Goal: Check status: Check status

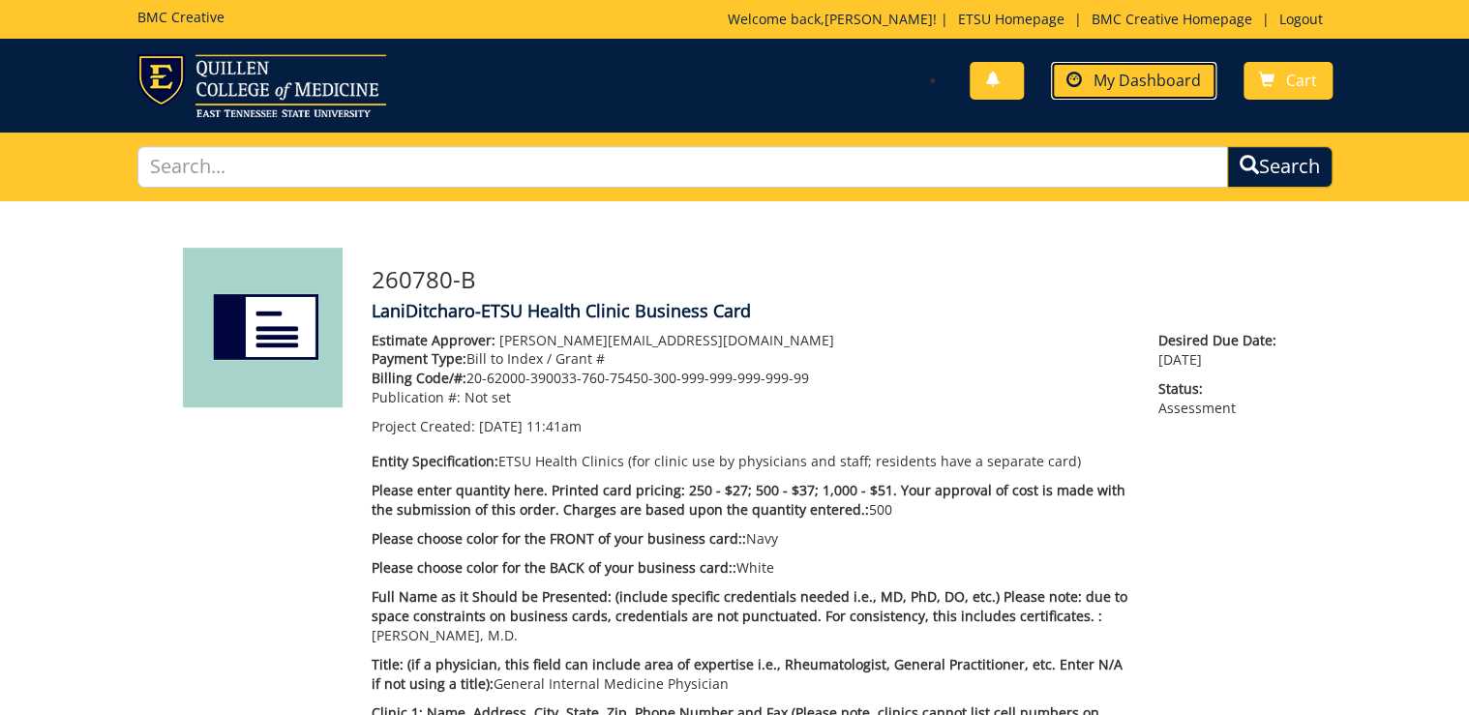
click at [1164, 92] on link "My Dashboard" at bounding box center [1133, 81] width 165 height 38
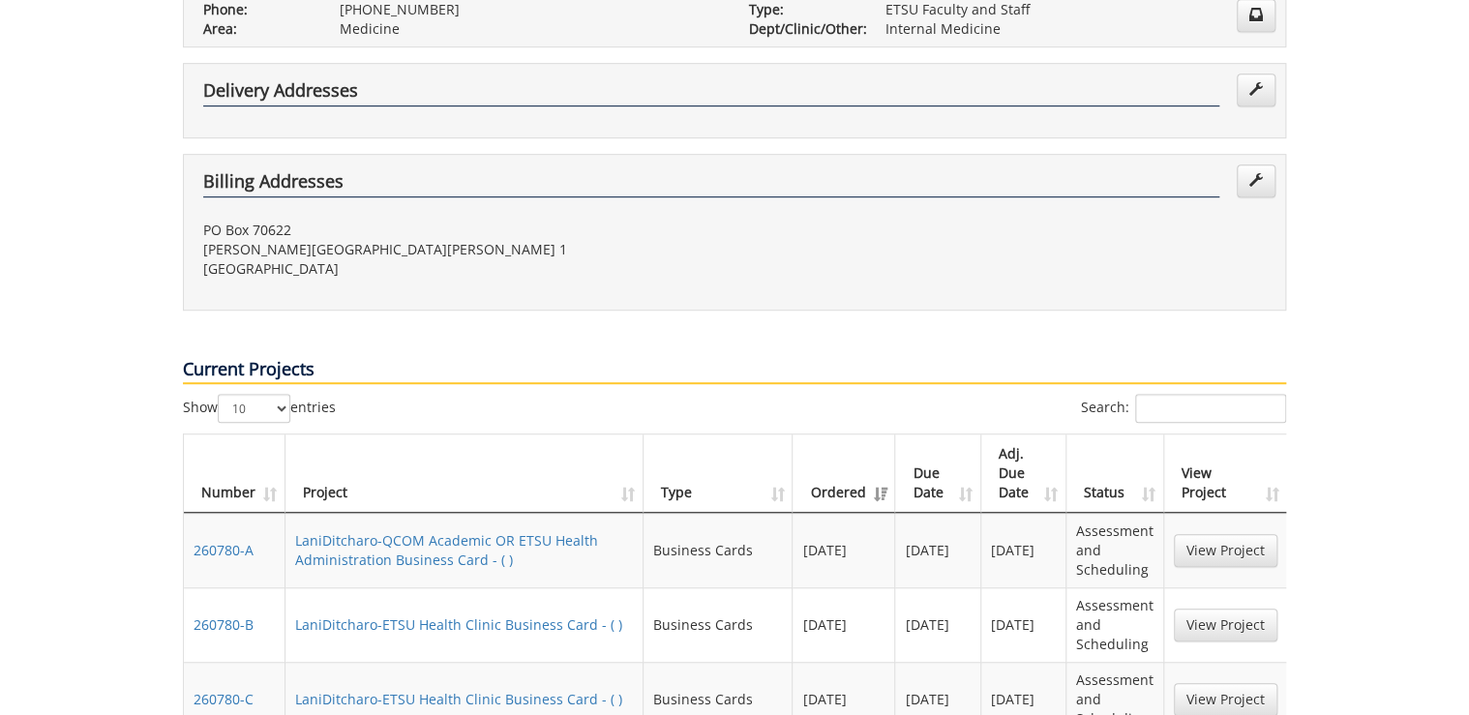
scroll to position [851, 0]
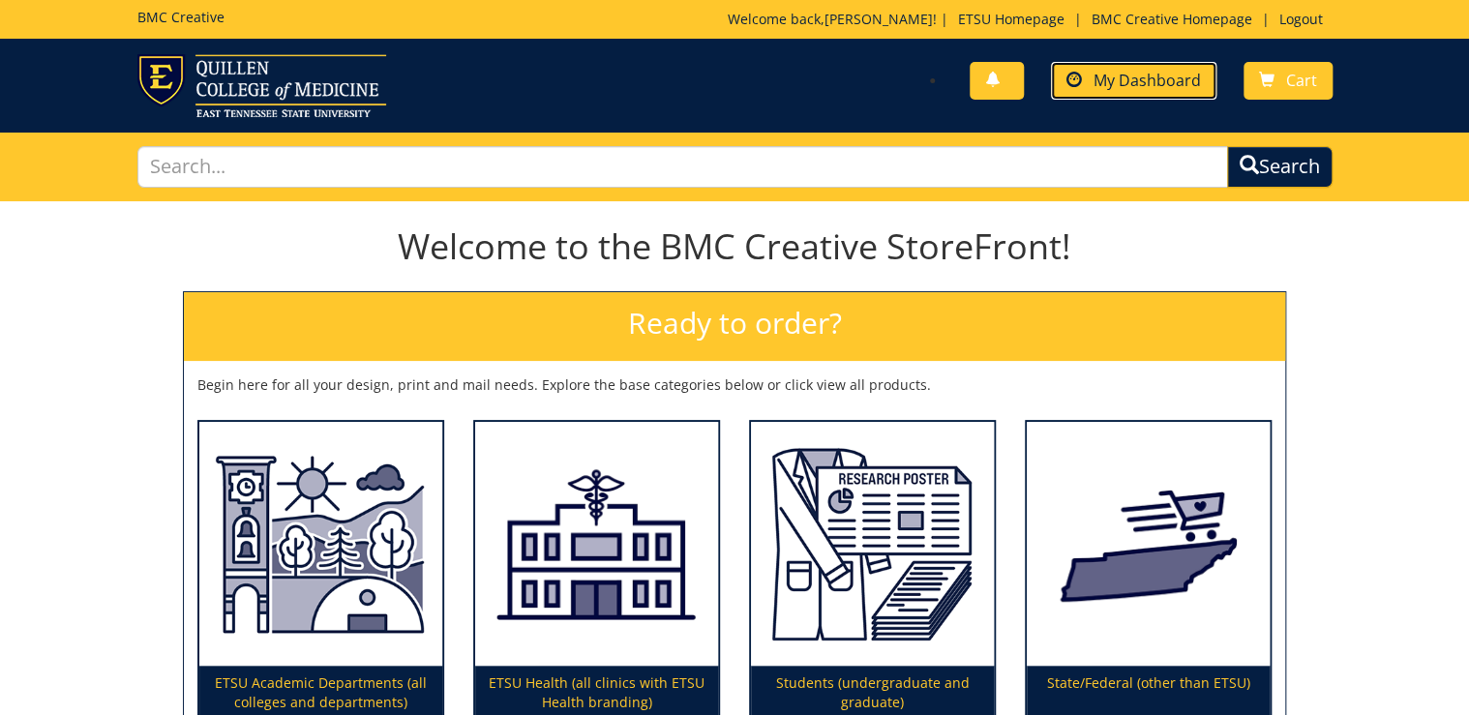
click at [1113, 73] on span "My Dashboard" at bounding box center [1146, 80] width 107 height 21
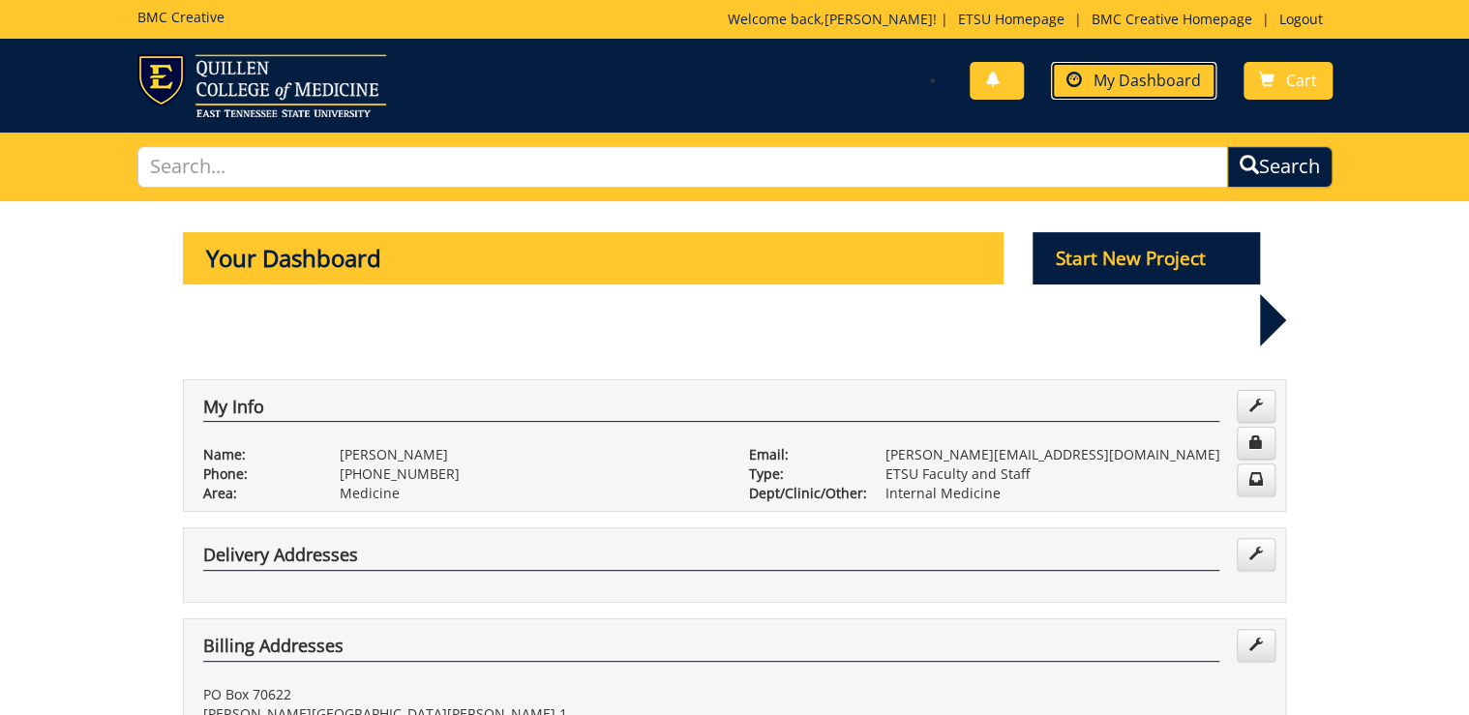
click at [1111, 85] on span "My Dashboard" at bounding box center [1146, 80] width 107 height 21
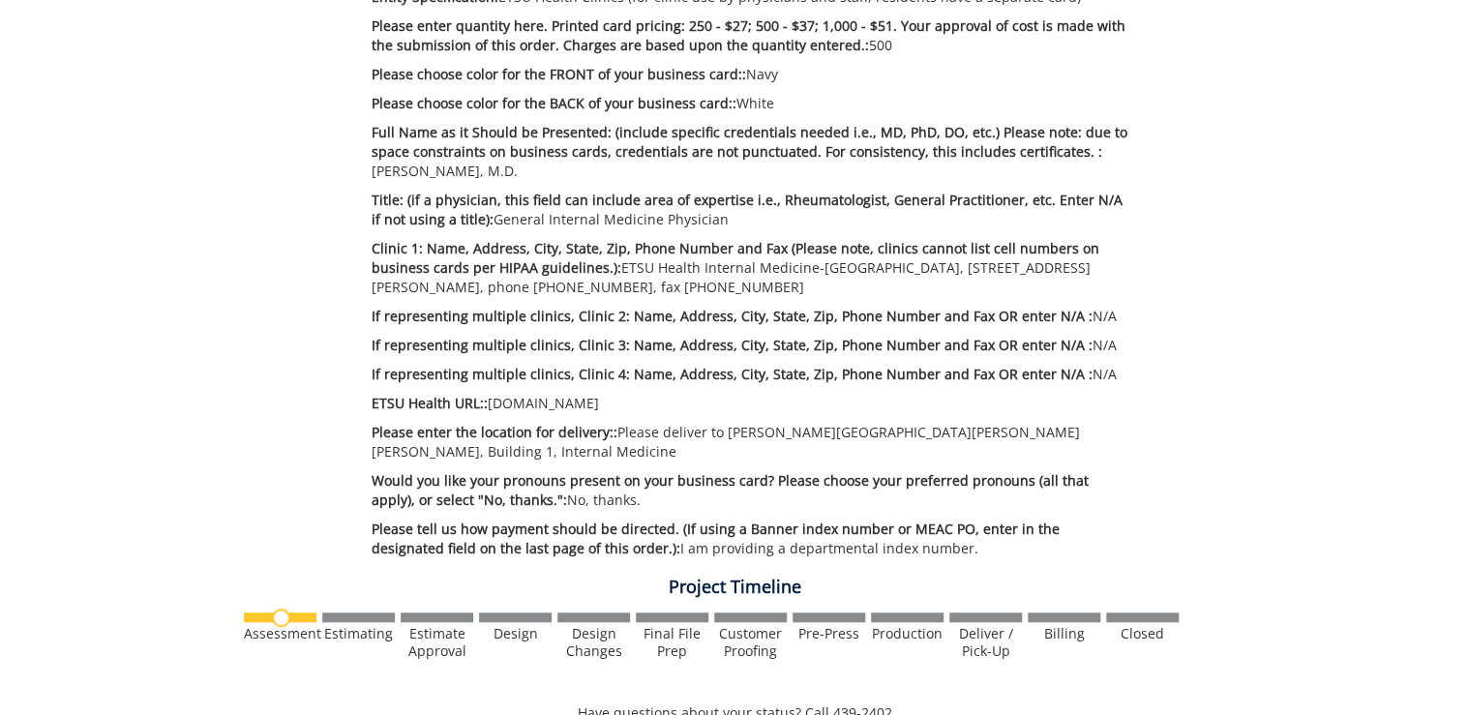
scroll to position [387, 0]
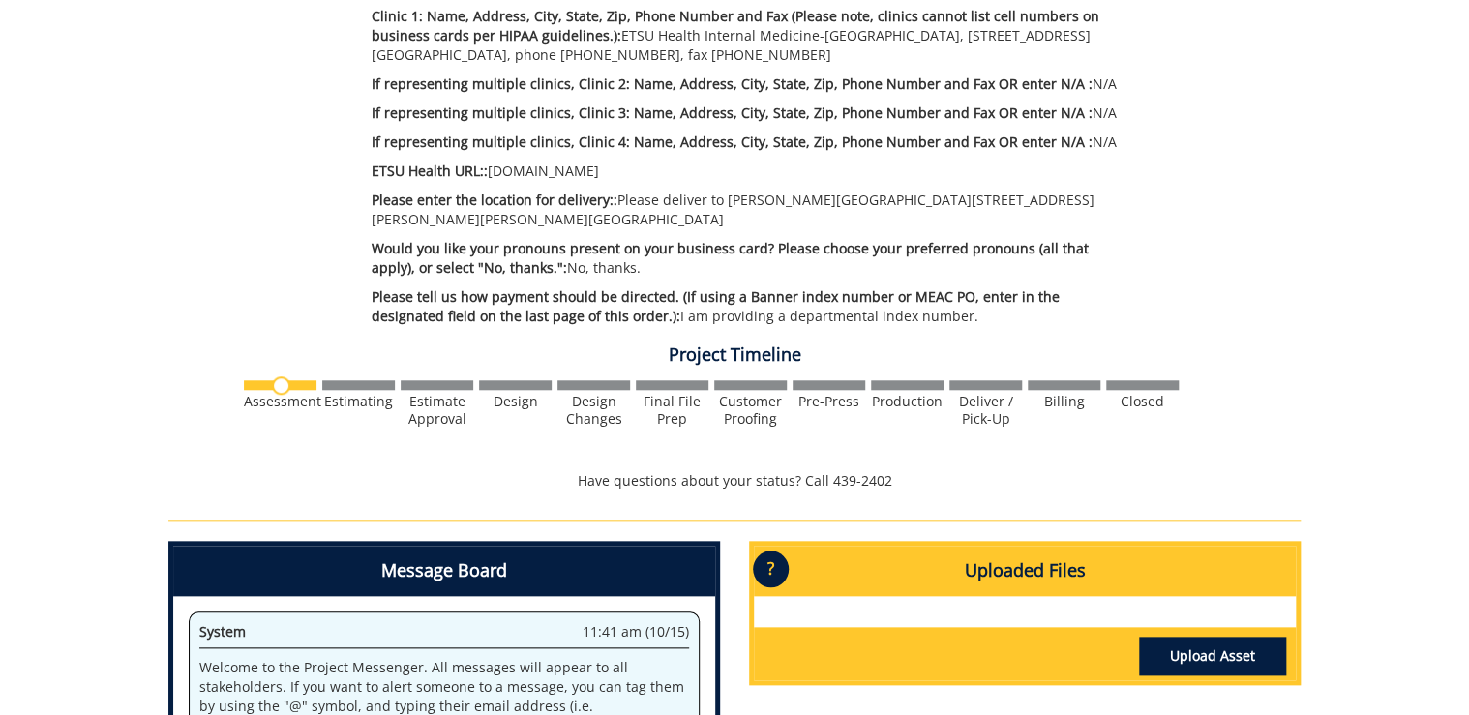
scroll to position [542, 0]
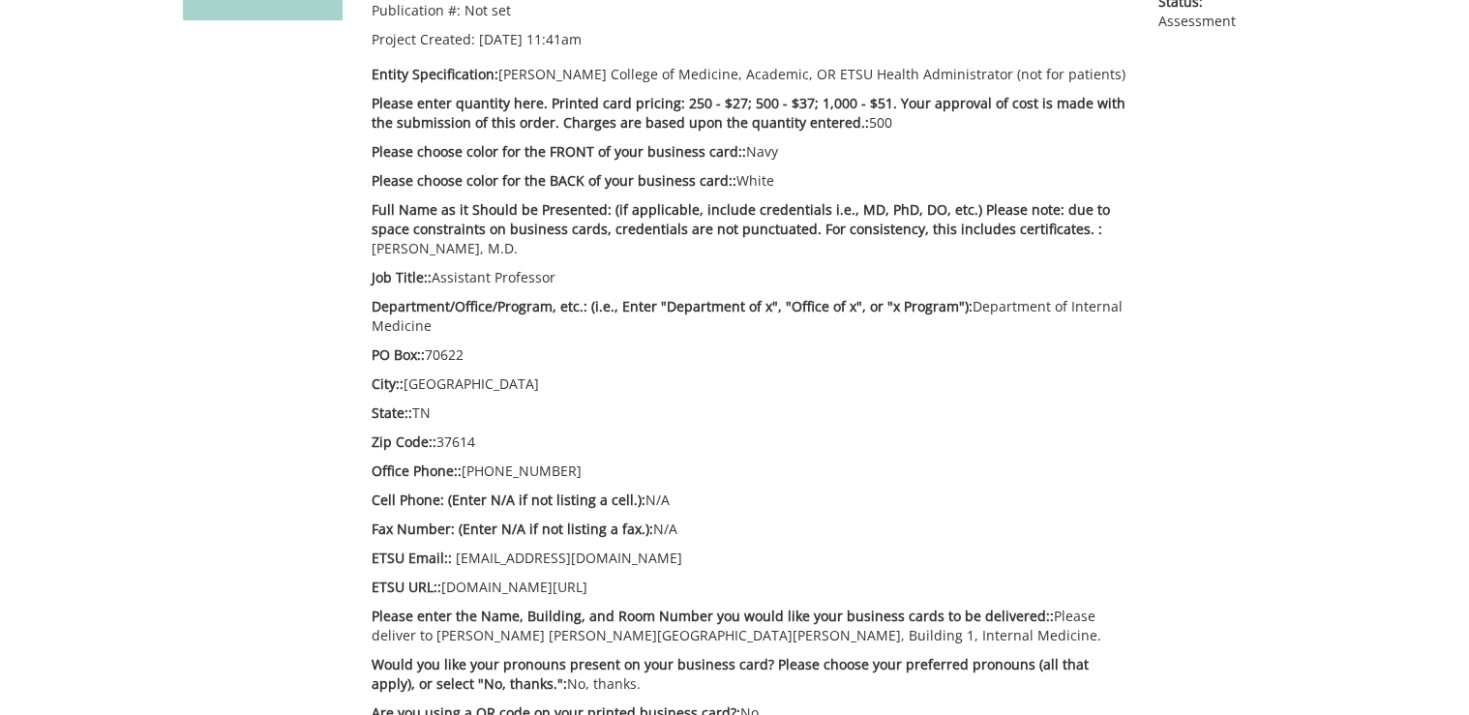
scroll to position [464, 0]
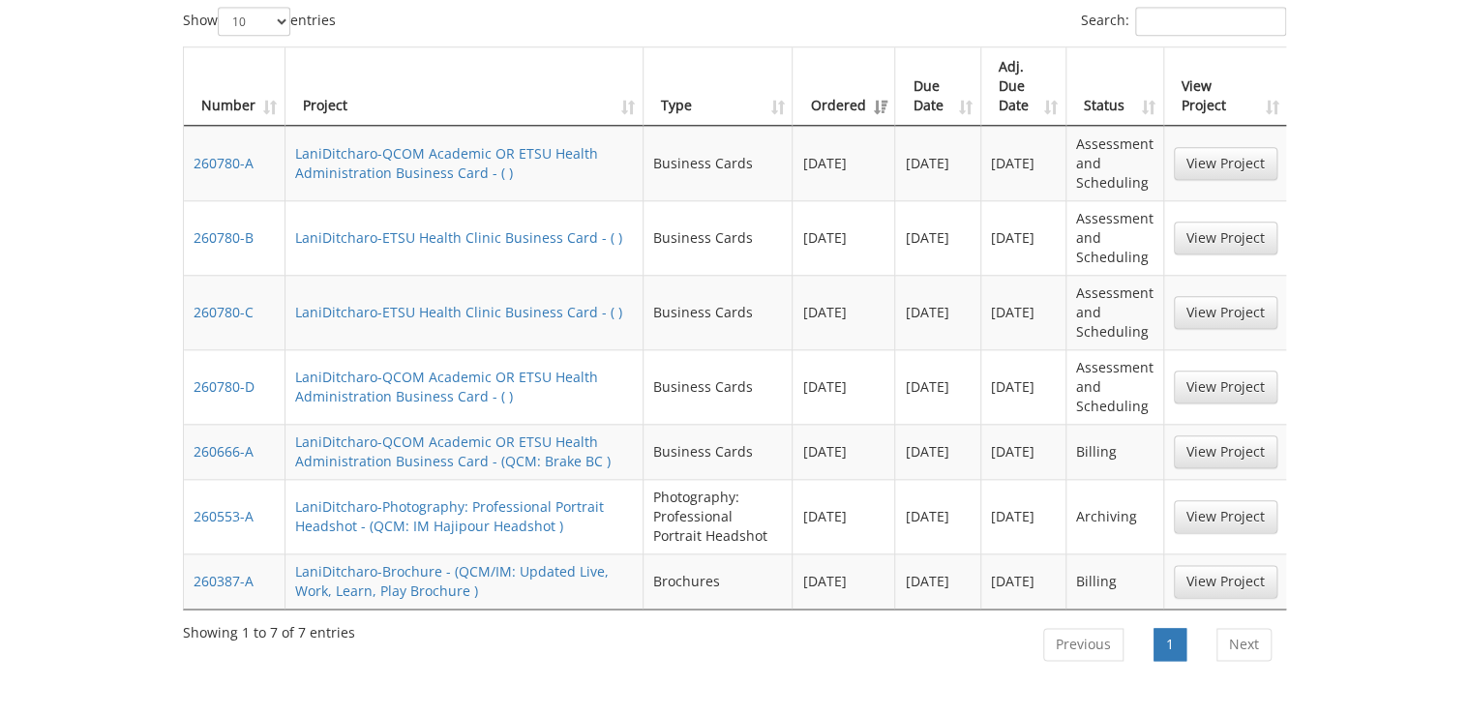
scroll to position [774, 0]
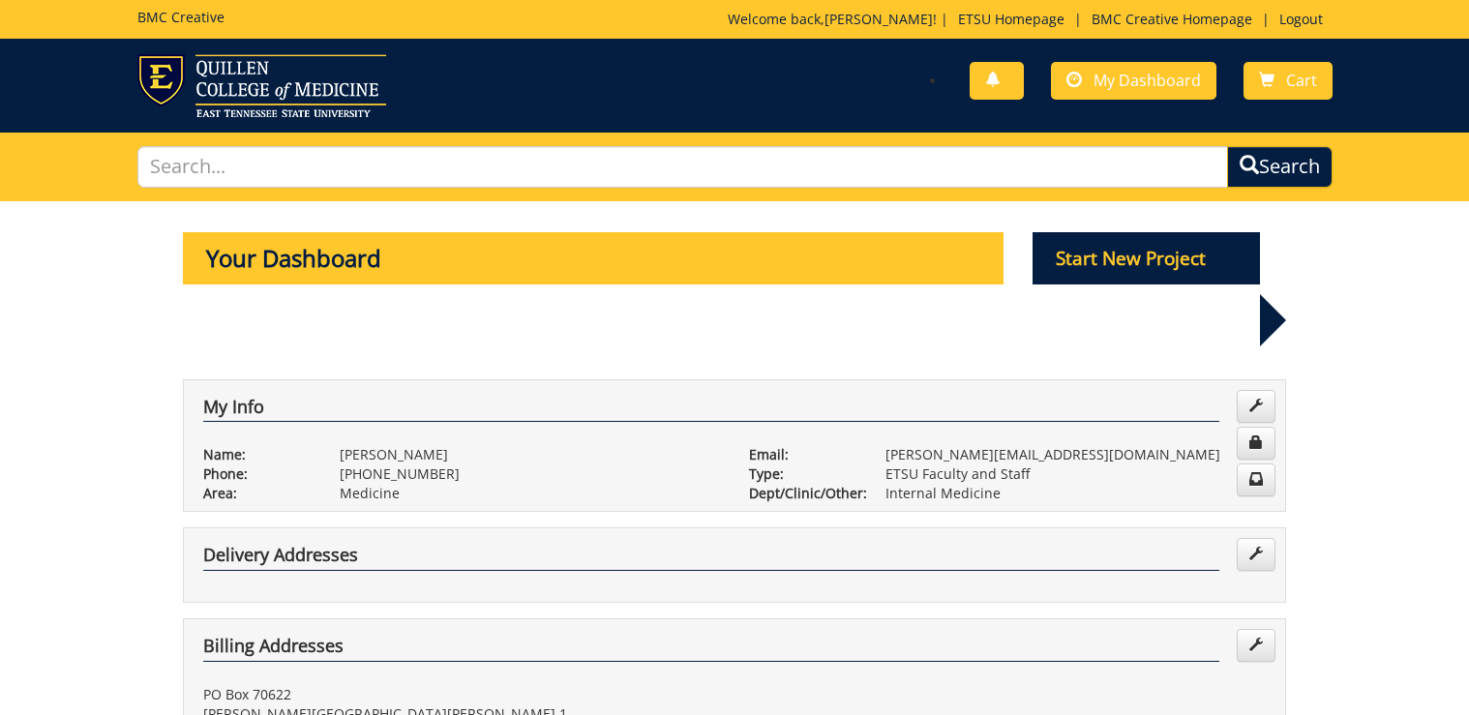
scroll to position [774, 0]
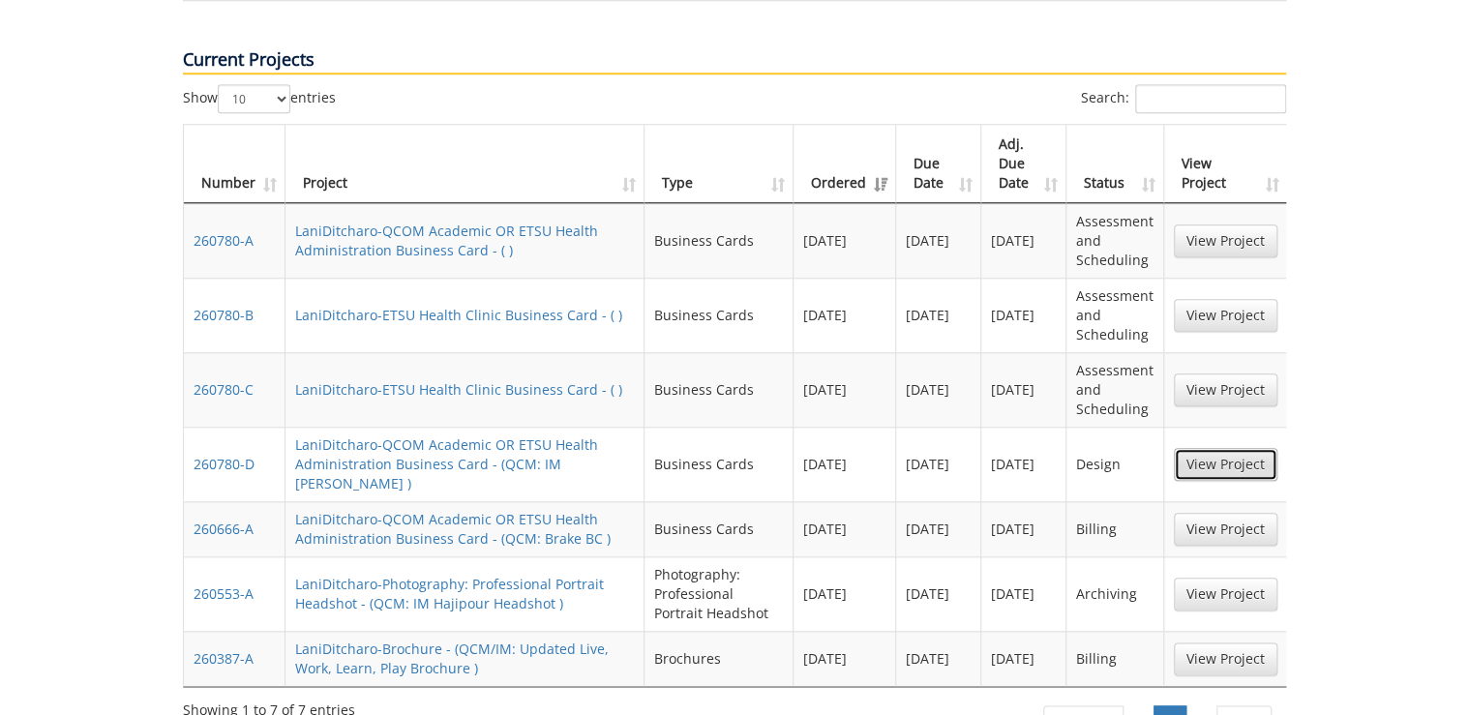
click at [1212, 457] on link "View Project" at bounding box center [1225, 464] width 104 height 33
click at [1250, 386] on link "View Project" at bounding box center [1225, 389] width 104 height 33
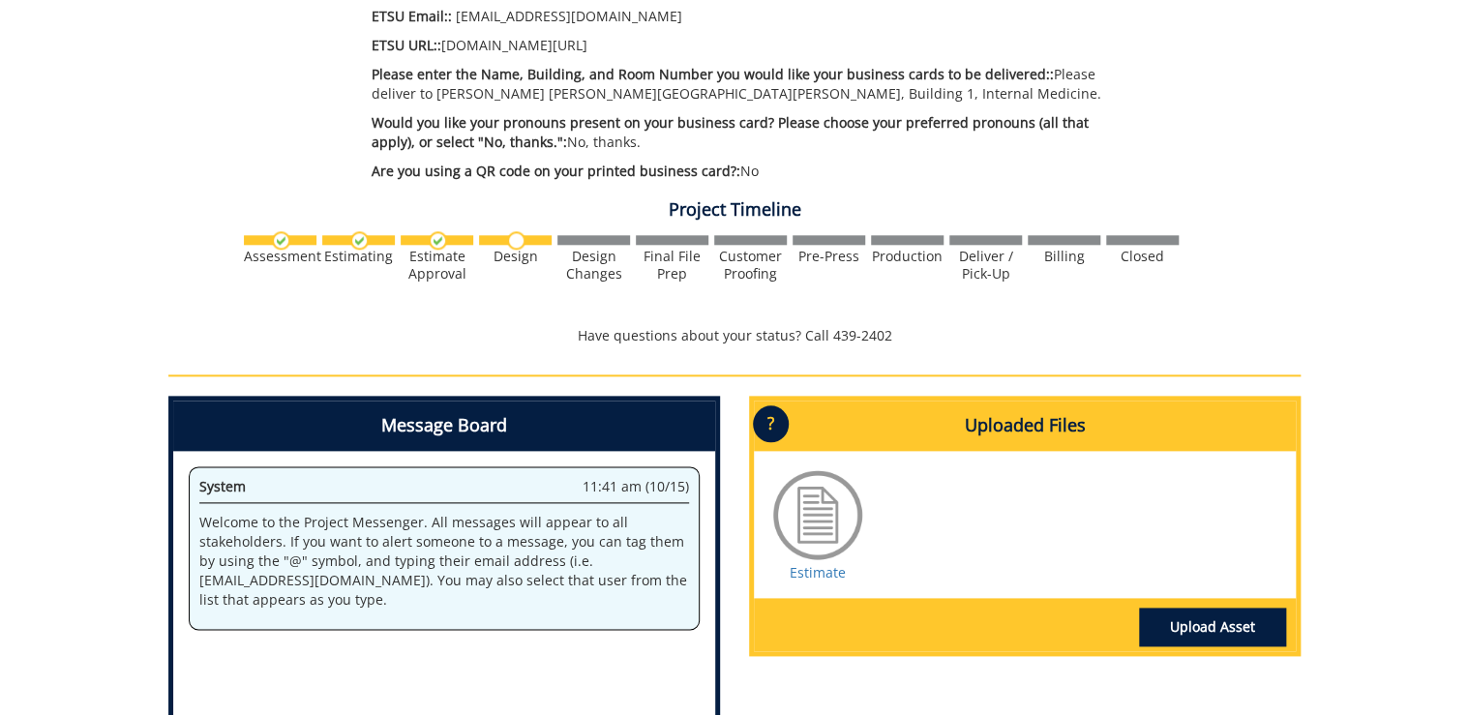
scroll to position [1006, 0]
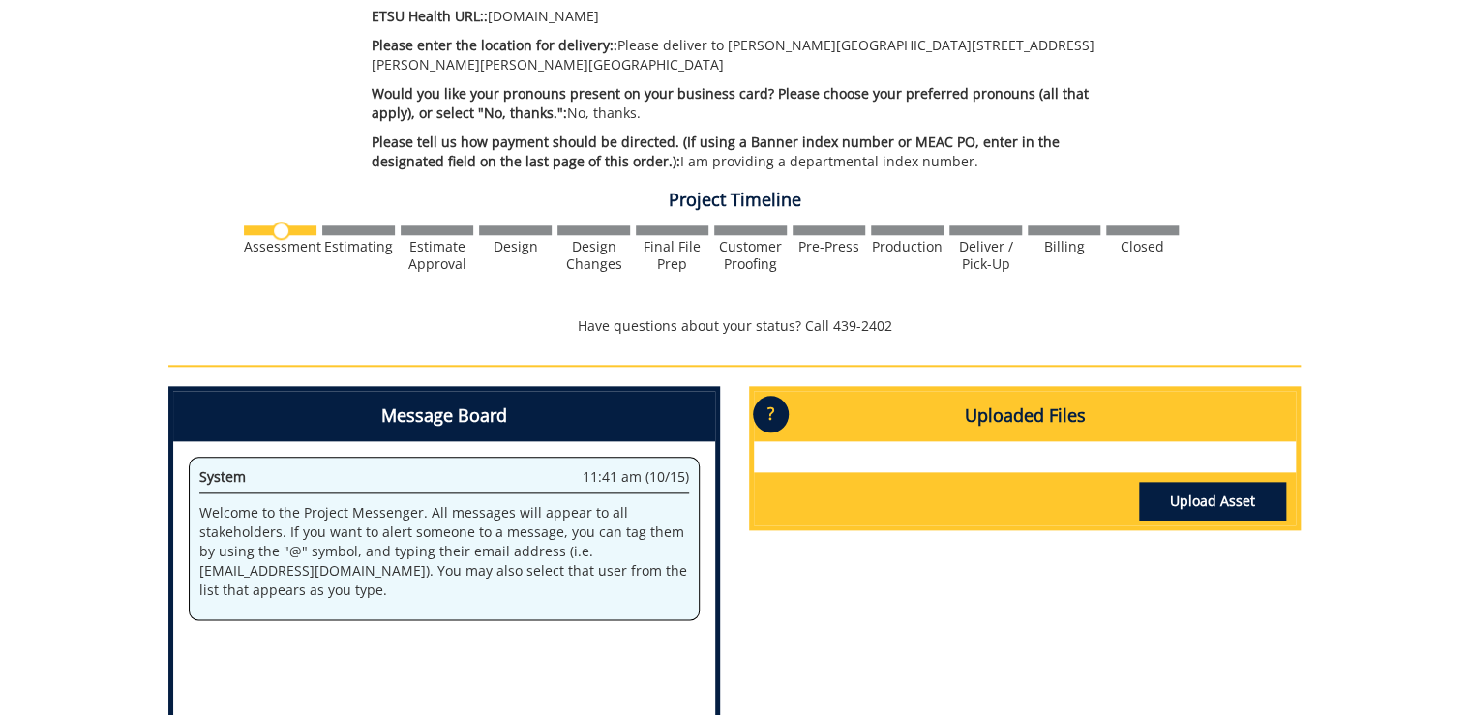
scroll to position [929, 0]
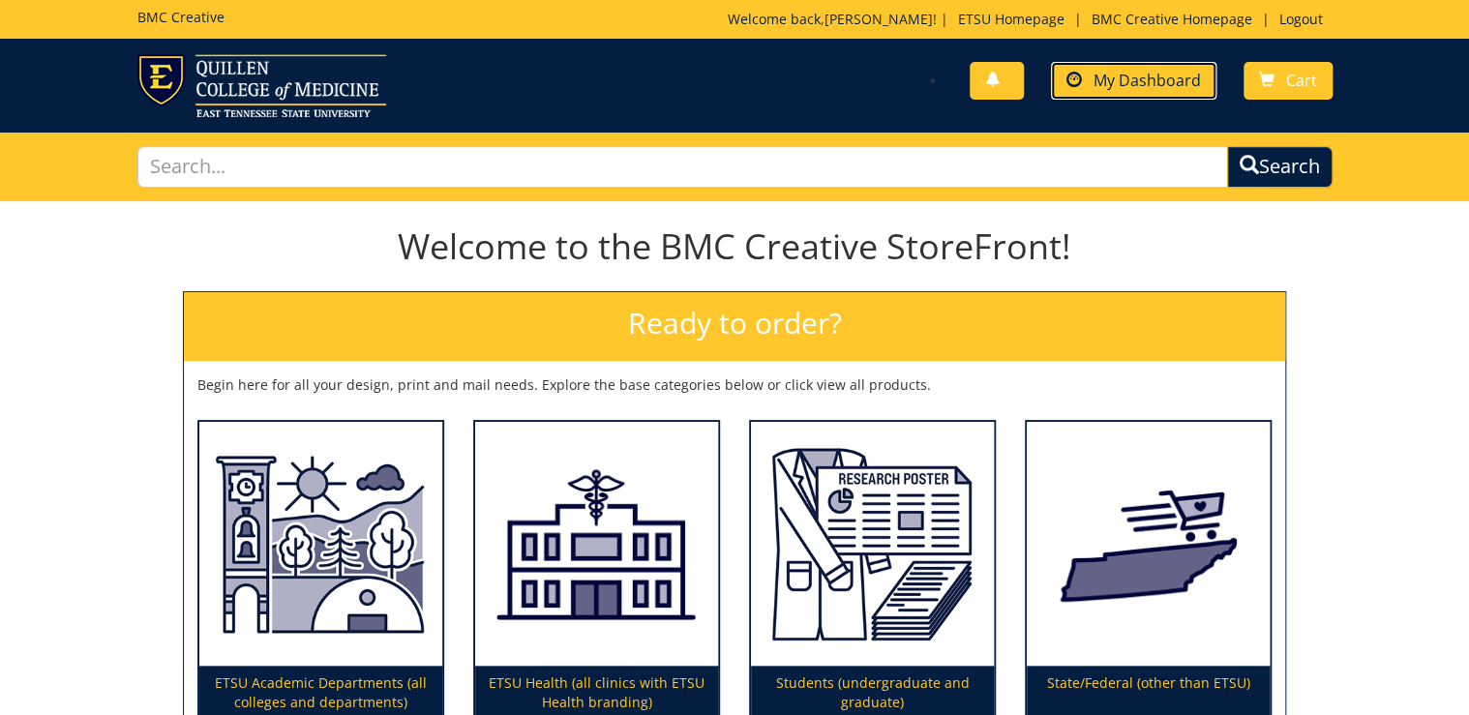
click at [1155, 88] on span "My Dashboard" at bounding box center [1146, 80] width 107 height 21
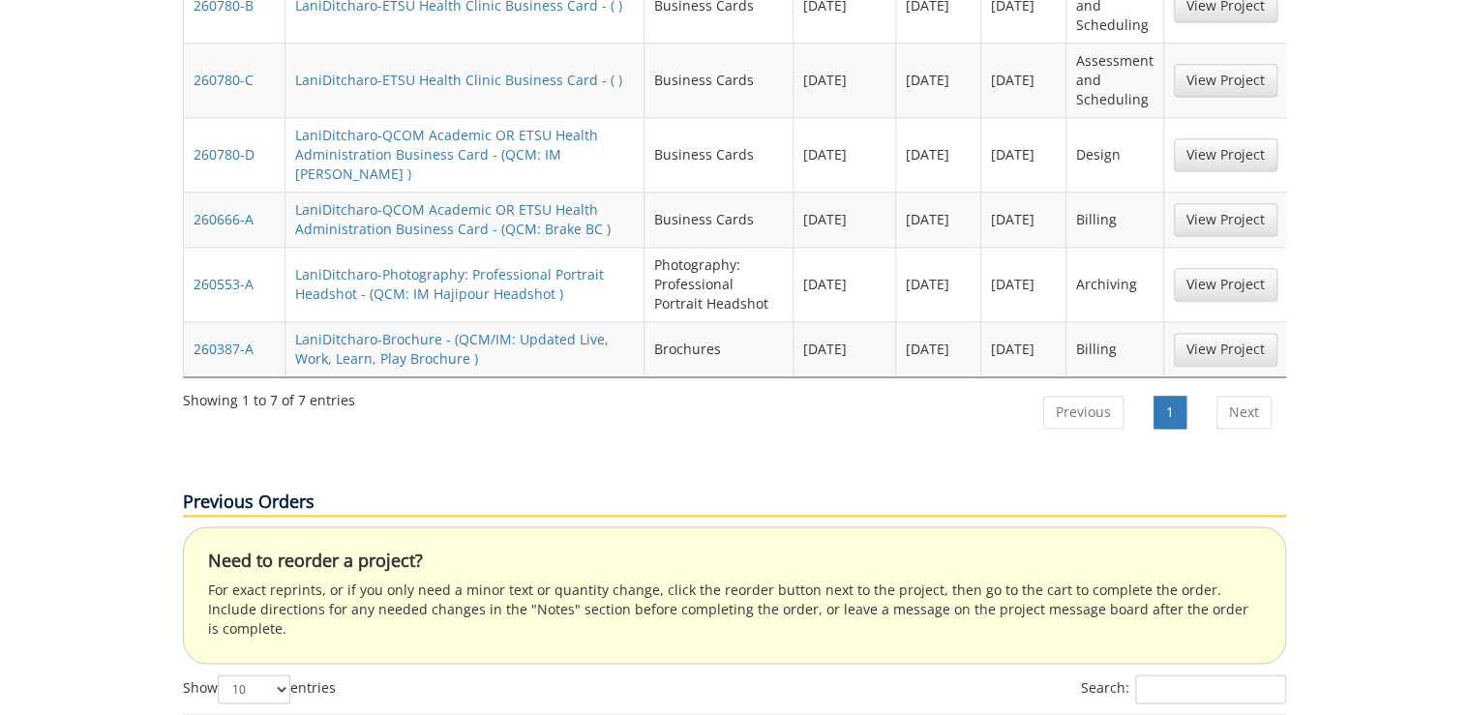
scroll to position [1470, 0]
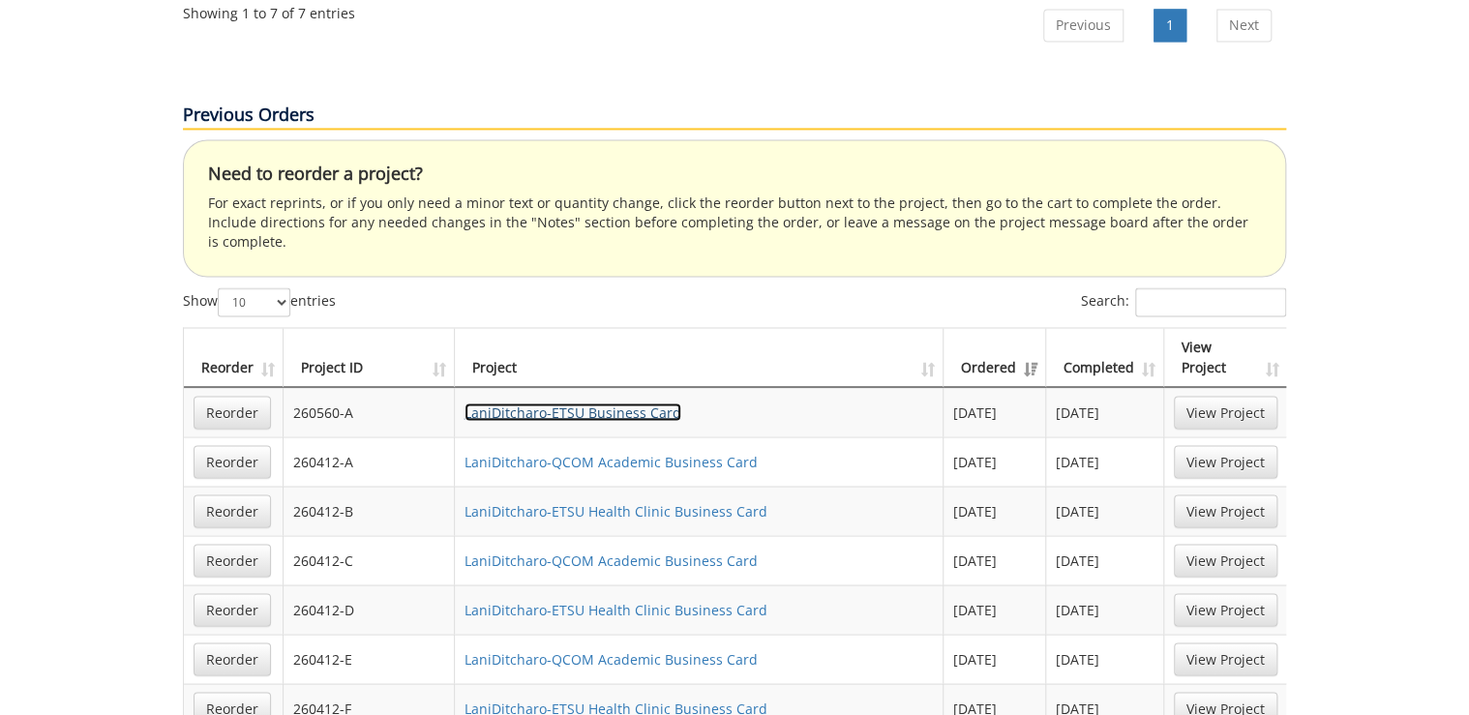
click at [651, 402] on link "LaniDitcharo-ETSU Business Card" at bounding box center [572, 411] width 217 height 18
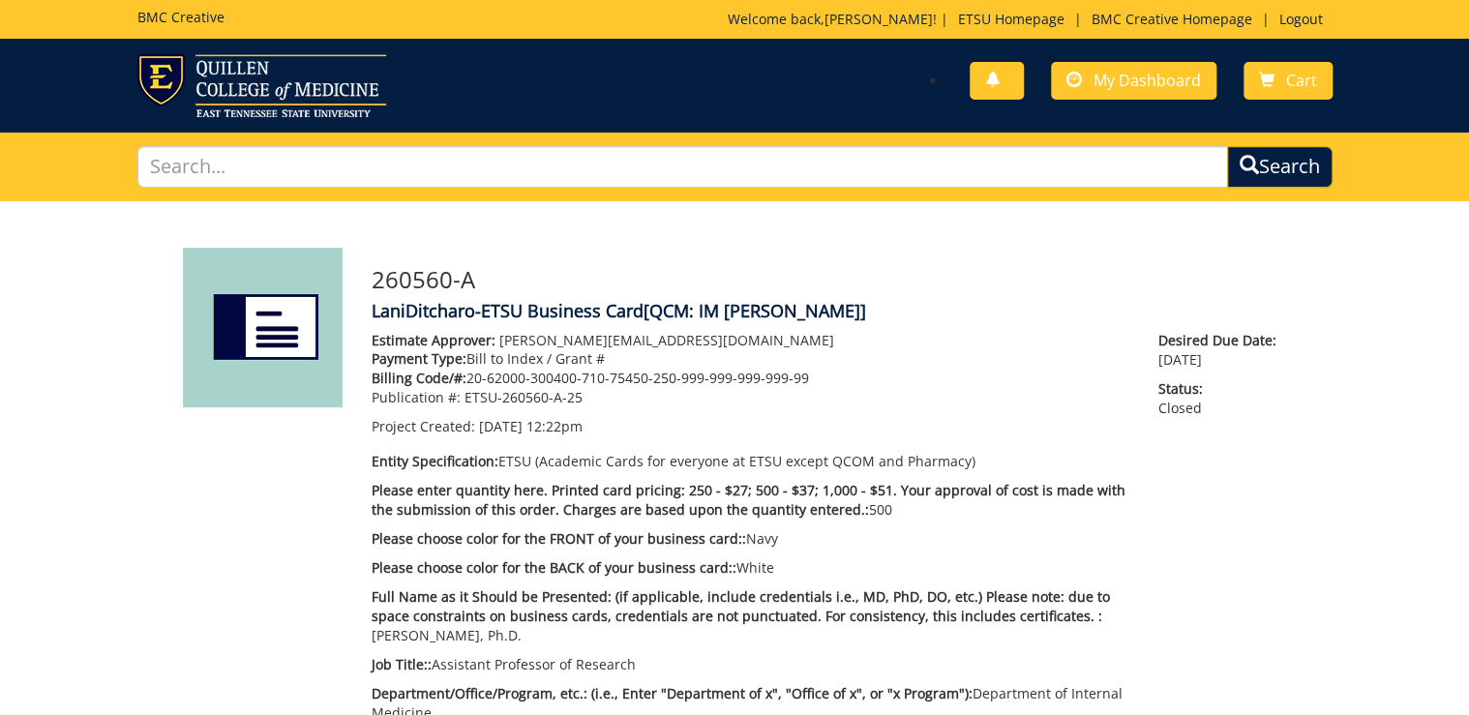
scroll to position [387, 0]
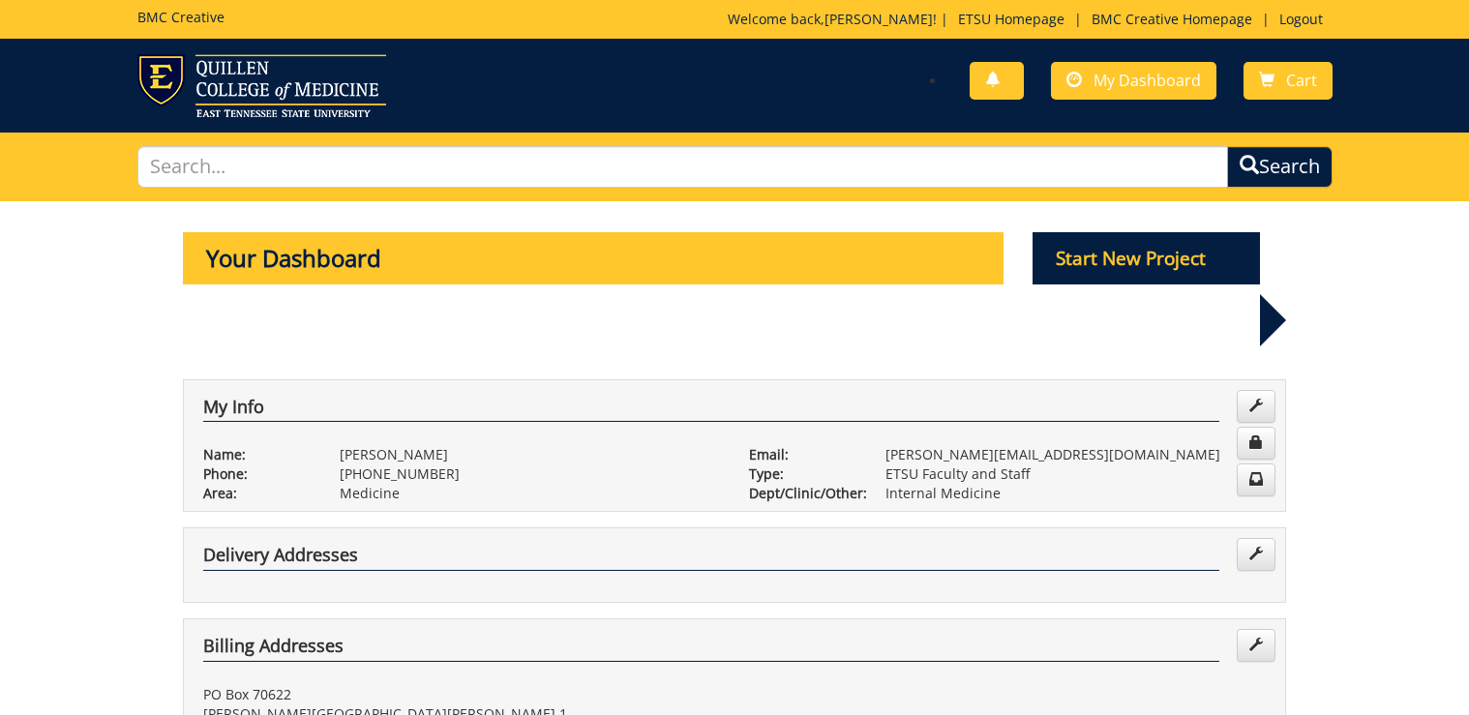
scroll to position [774, 0]
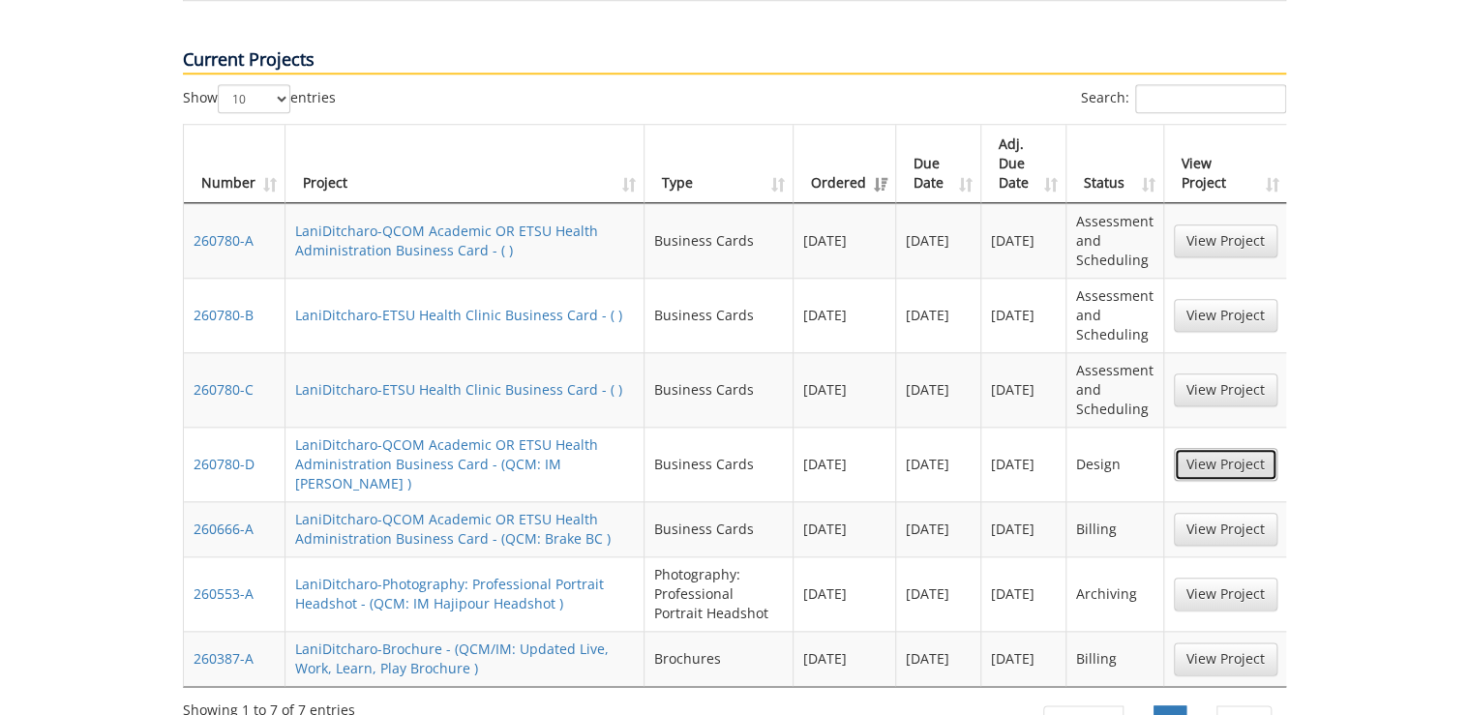
click at [1219, 463] on link "View Project" at bounding box center [1225, 464] width 104 height 33
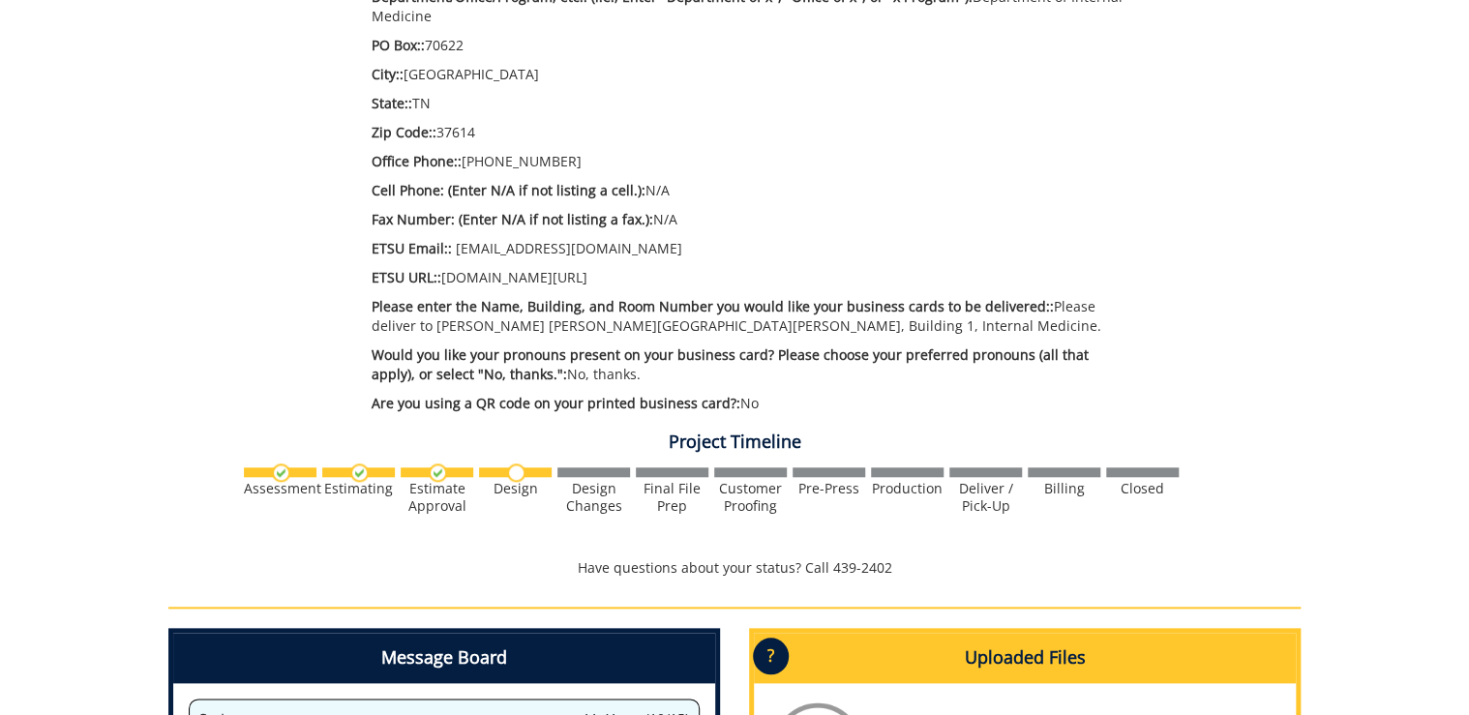
scroll to position [1161, 0]
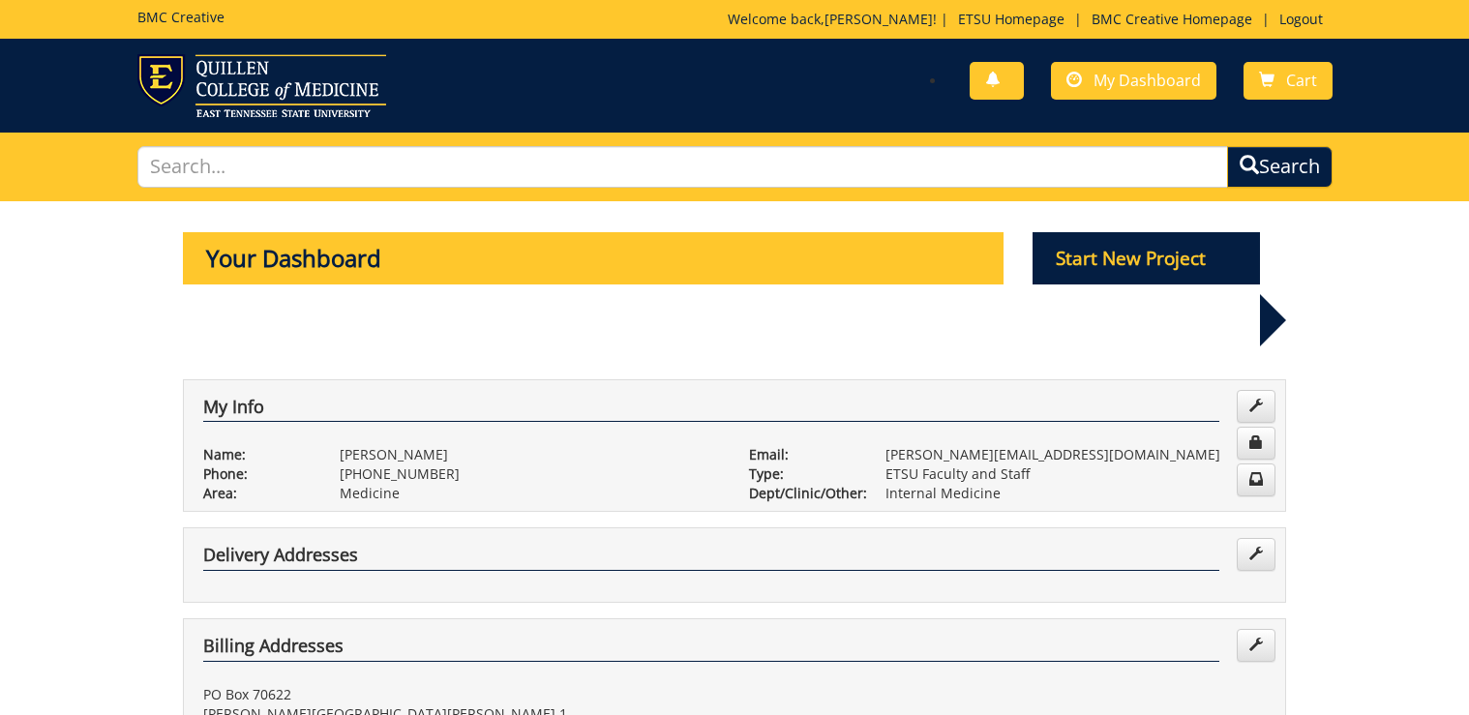
scroll to position [713, 0]
